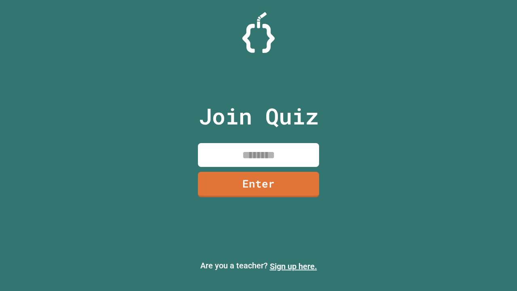
click at [293, 266] on link "Sign up here." at bounding box center [293, 267] width 47 height 10
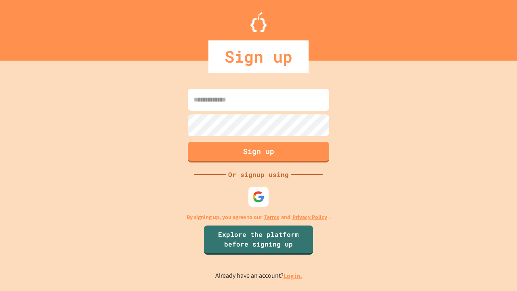
click at [293, 276] on link "Log in." at bounding box center [293, 276] width 19 height 8
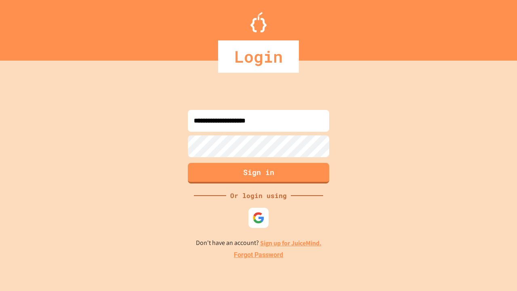
type input "**********"
